Goal: Information Seeking & Learning: Learn about a topic

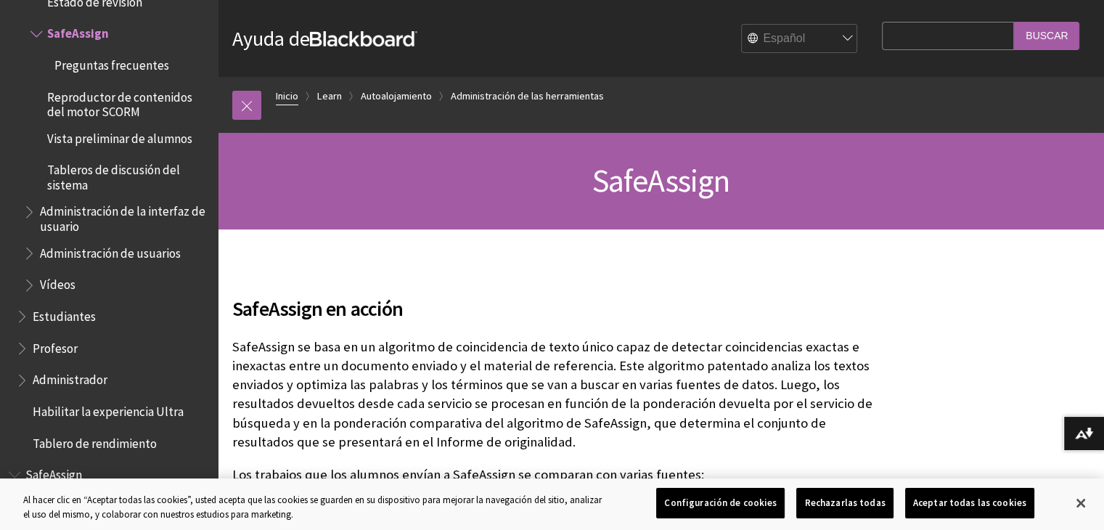
click at [290, 91] on link "Inicio" at bounding box center [287, 96] width 23 height 18
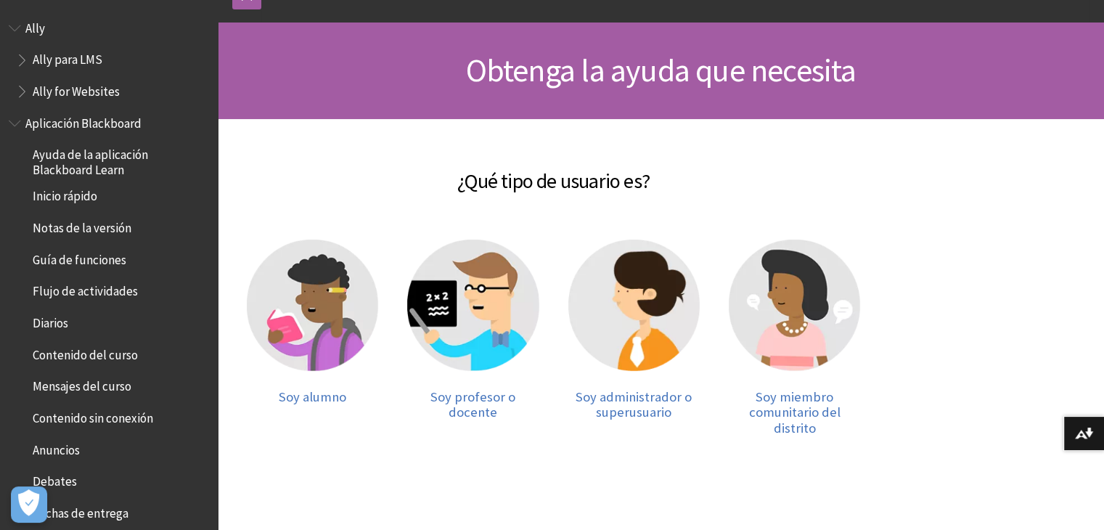
scroll to position [110, 0]
click at [315, 295] on img at bounding box center [312, 305] width 131 height 131
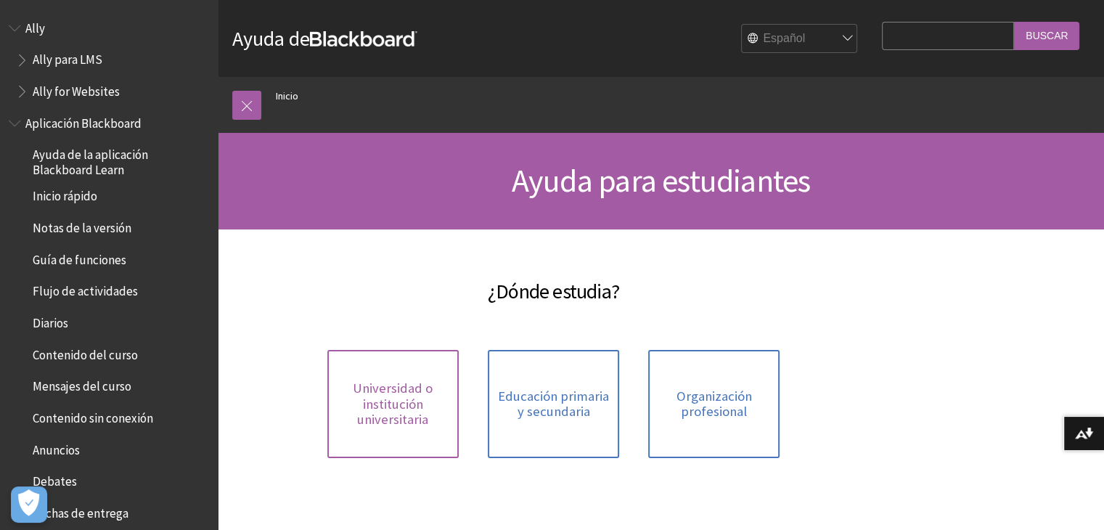
click at [396, 422] on span "Universidad o institución universitaria" at bounding box center [393, 403] width 114 height 47
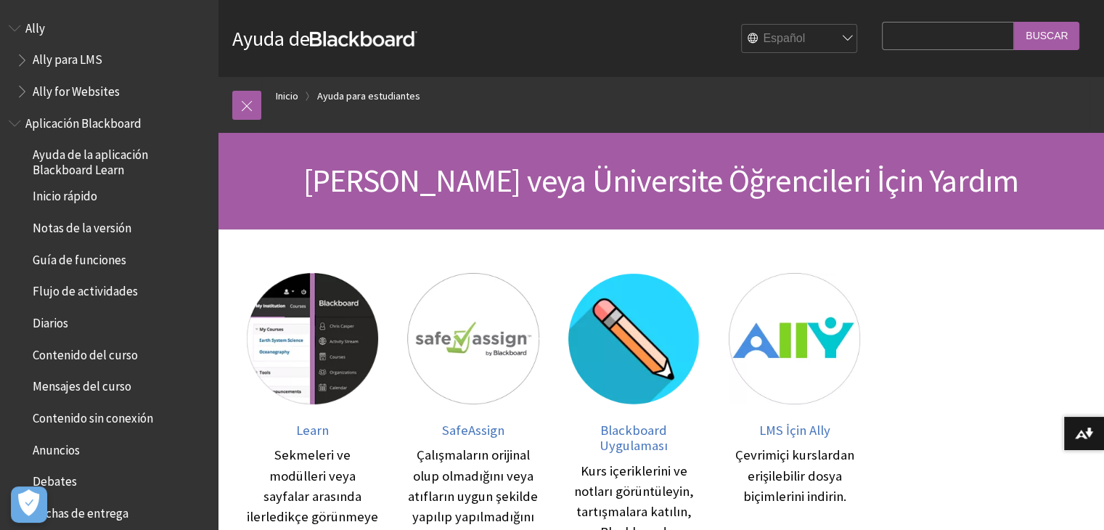
click at [944, 32] on input "Search Query" at bounding box center [948, 36] width 132 height 28
drag, startPoint x: 944, startPoint y: 32, endPoint x: 250, endPoint y: 101, distance: 697.4
click at [250, 101] on link at bounding box center [246, 105] width 29 height 29
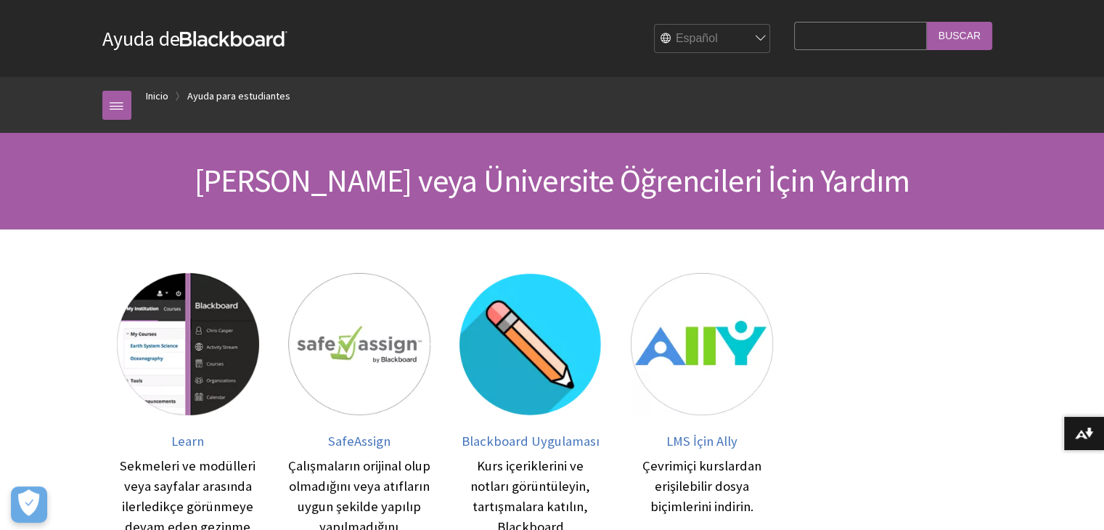
click at [673, 37] on select "English عربية Català Cymraeg Deutsch Español Suomi Français עברית Italiano 日本語 …" at bounding box center [713, 39] width 116 height 29
click at [655, 25] on select "English عربية Català Cymraeg Deutsch Español Suomi Français עברית Italiano 日本語 …" at bounding box center [713, 39] width 116 height 29
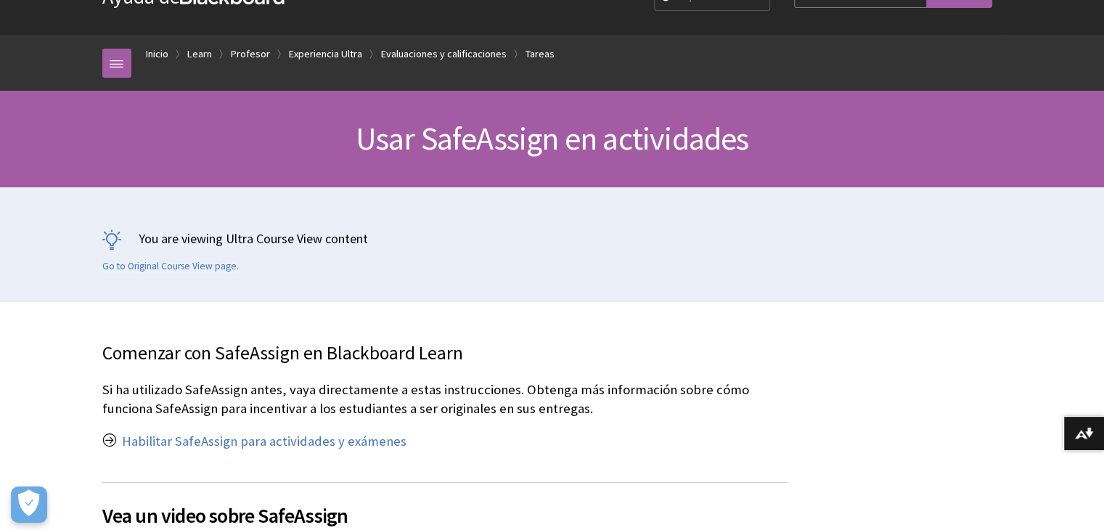
scroll to position [44, 0]
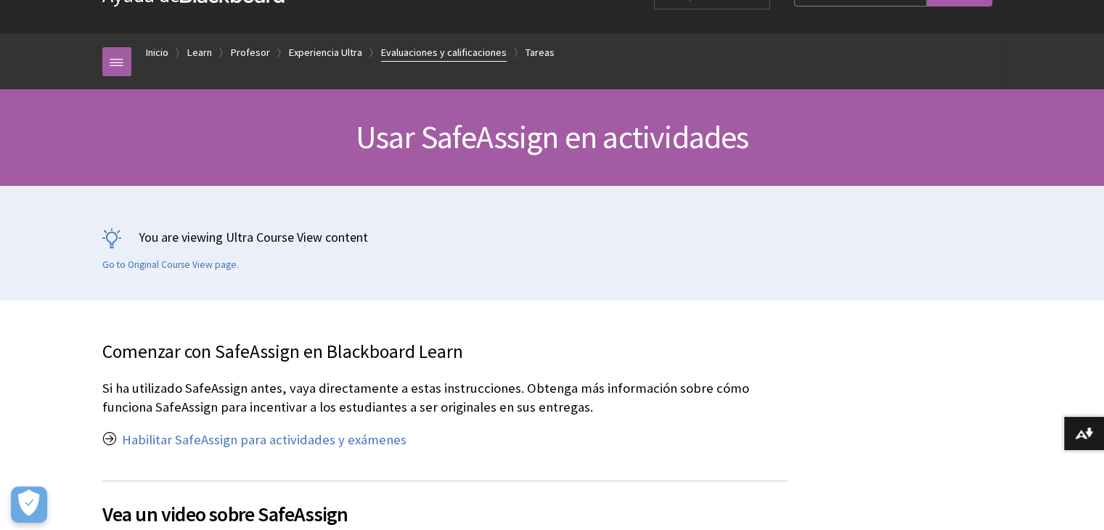
click at [427, 46] on link "Evaluaciones y calificaciones" at bounding box center [444, 53] width 126 height 18
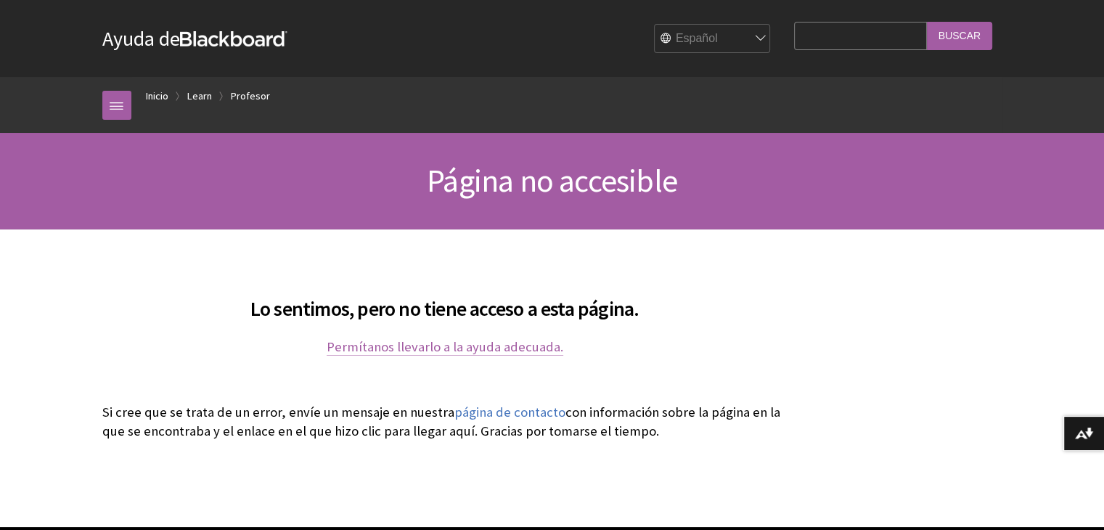
scroll to position [6, 0]
